Goal: Information Seeking & Learning: Compare options

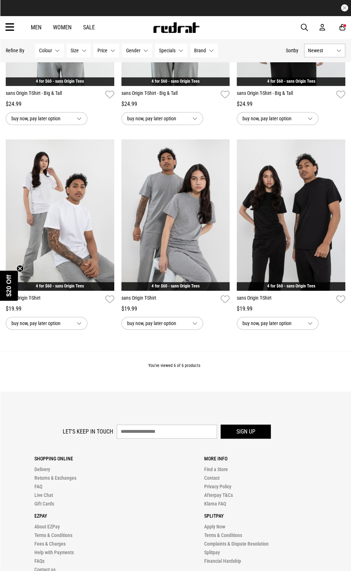
scroll to position [181, 0]
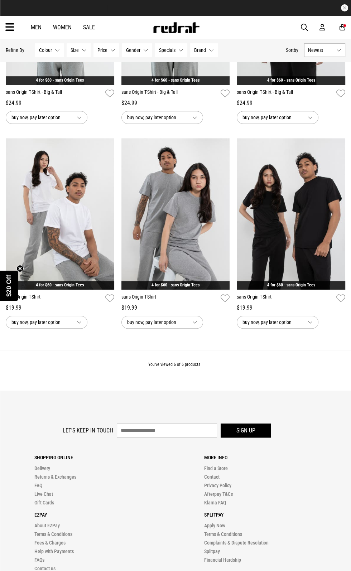
scroll to position [181, 0]
